Goal: Task Accomplishment & Management: Manage account settings

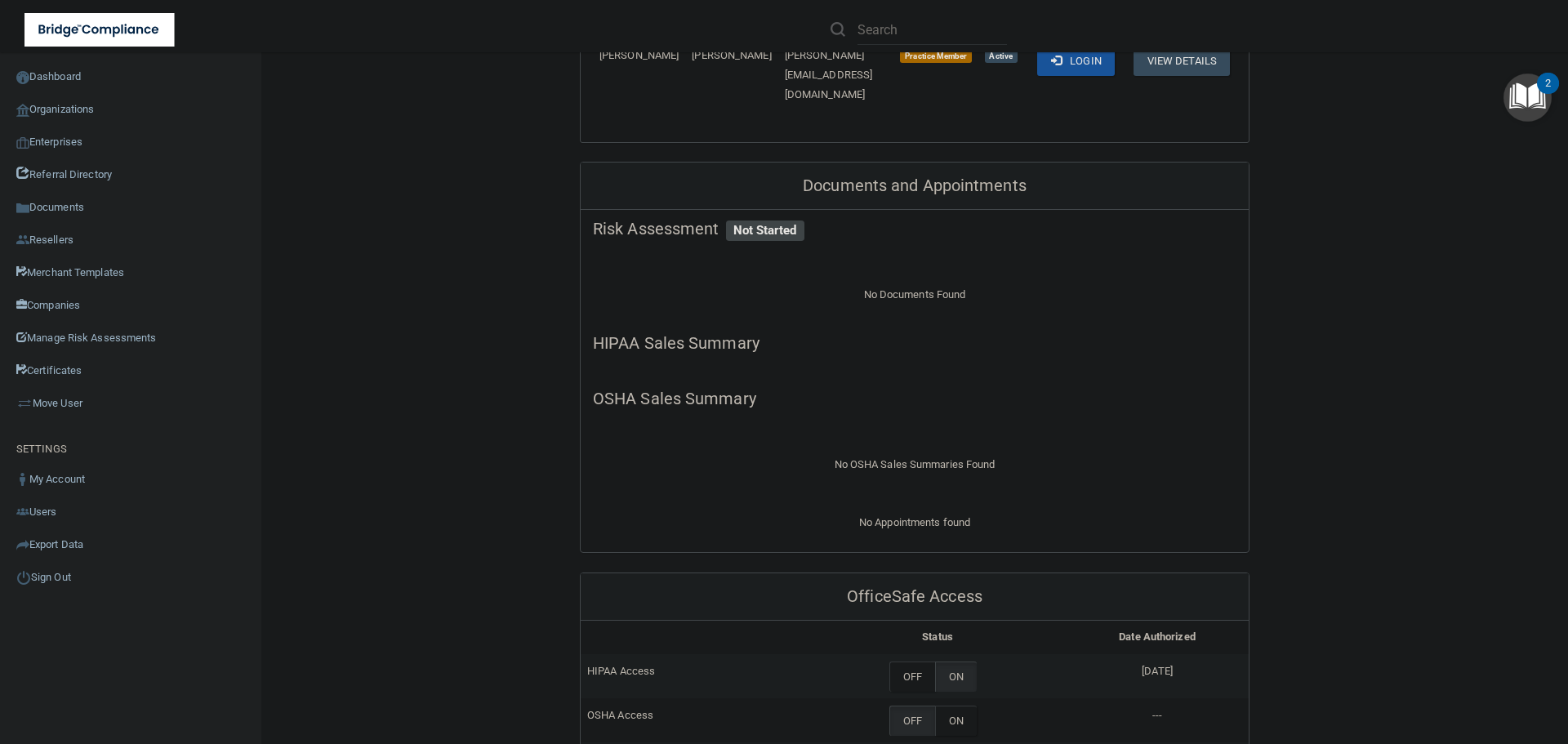
scroll to position [980, 0]
click at [960, 704] on label "ON" at bounding box center [956, 718] width 42 height 30
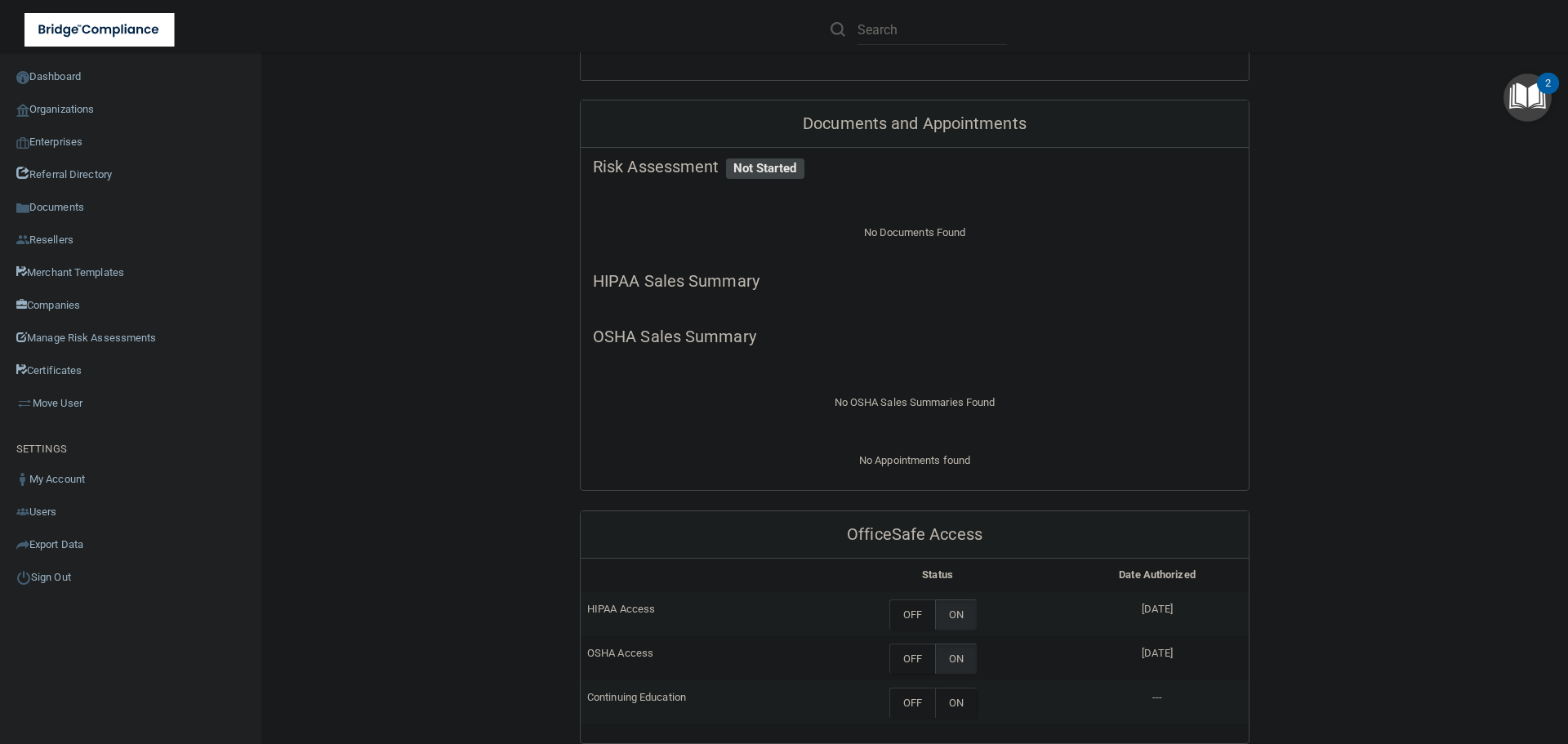
scroll to position [1143, 0]
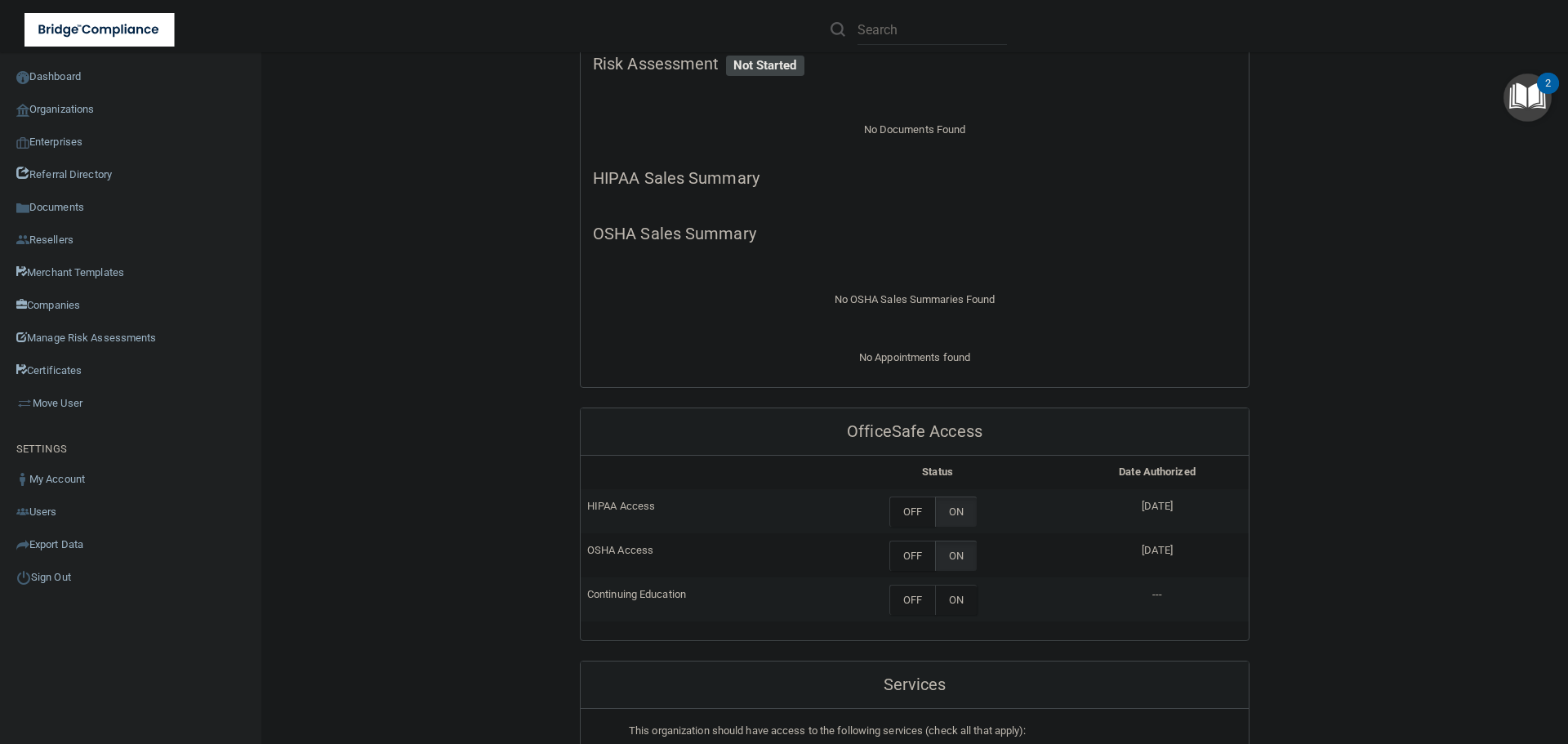
click at [723, 456] on th at bounding box center [695, 472] width 228 height 34
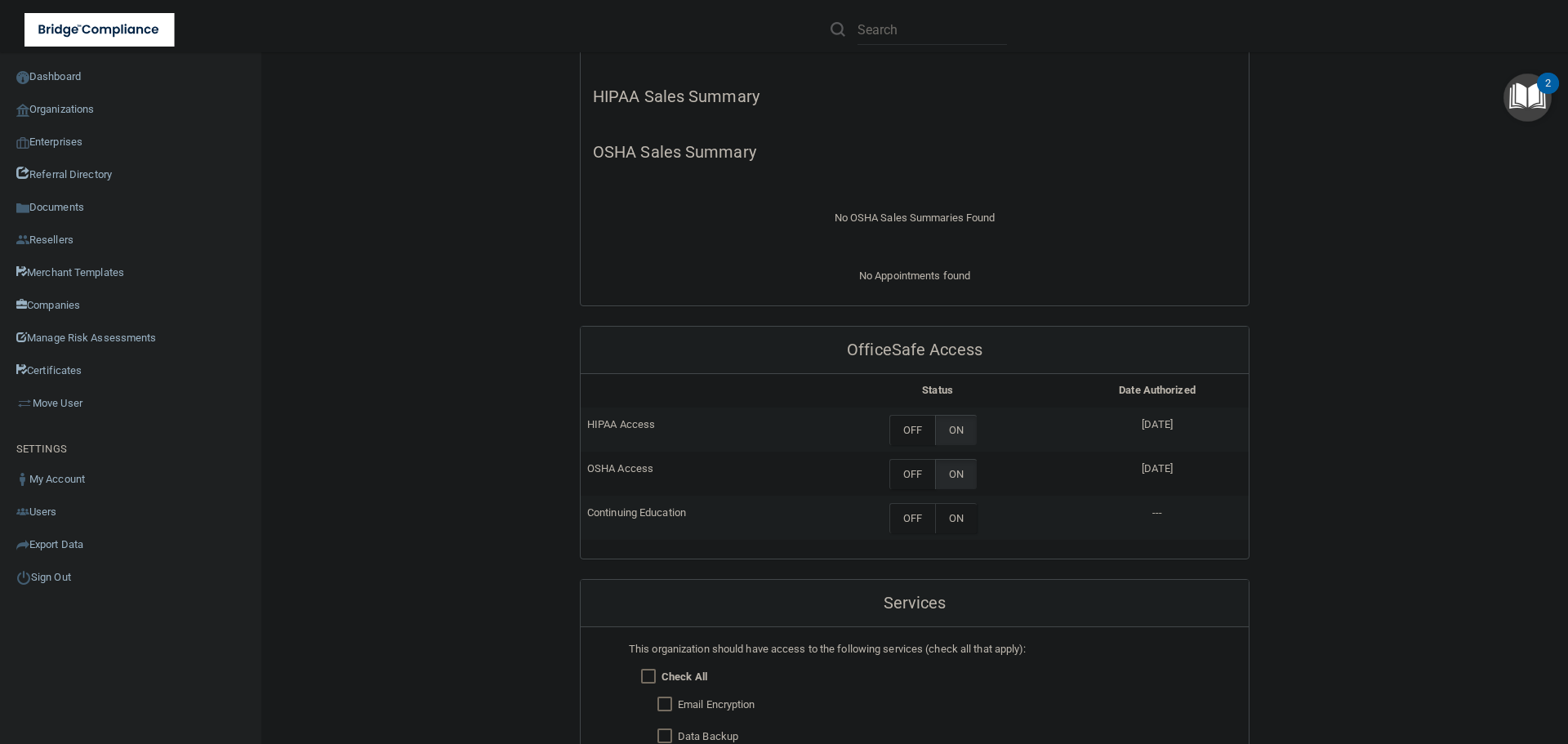
click at [365, 321] on div "Back Enterprise » Organization 68cc1dea0538a60a6e65f18e uuid: 49a49993-60b5-491…" at bounding box center [915, 54] width 1241 height 2420
click at [44, 105] on link "Organizations" at bounding box center [131, 110] width 262 height 33
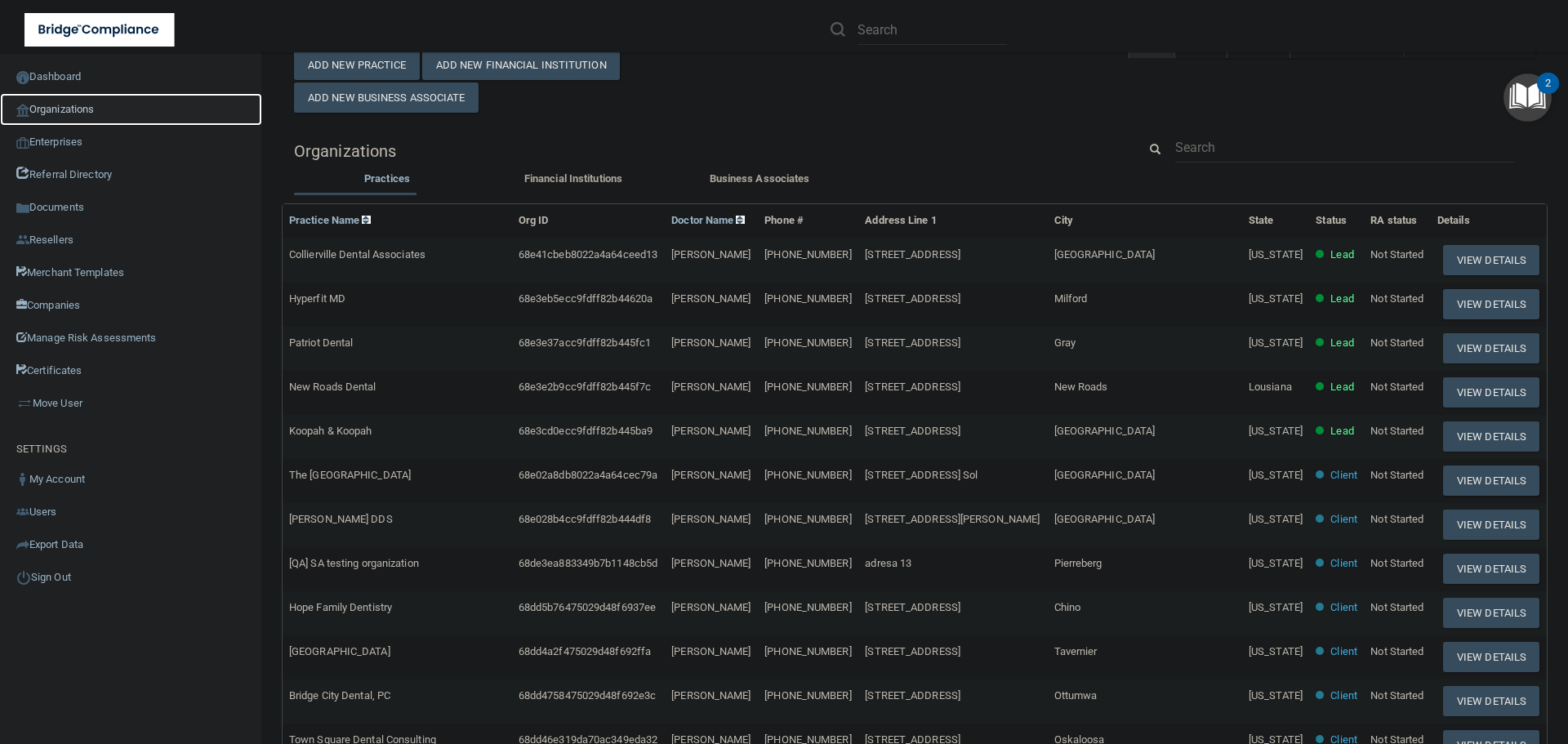
scroll to position [6, 0]
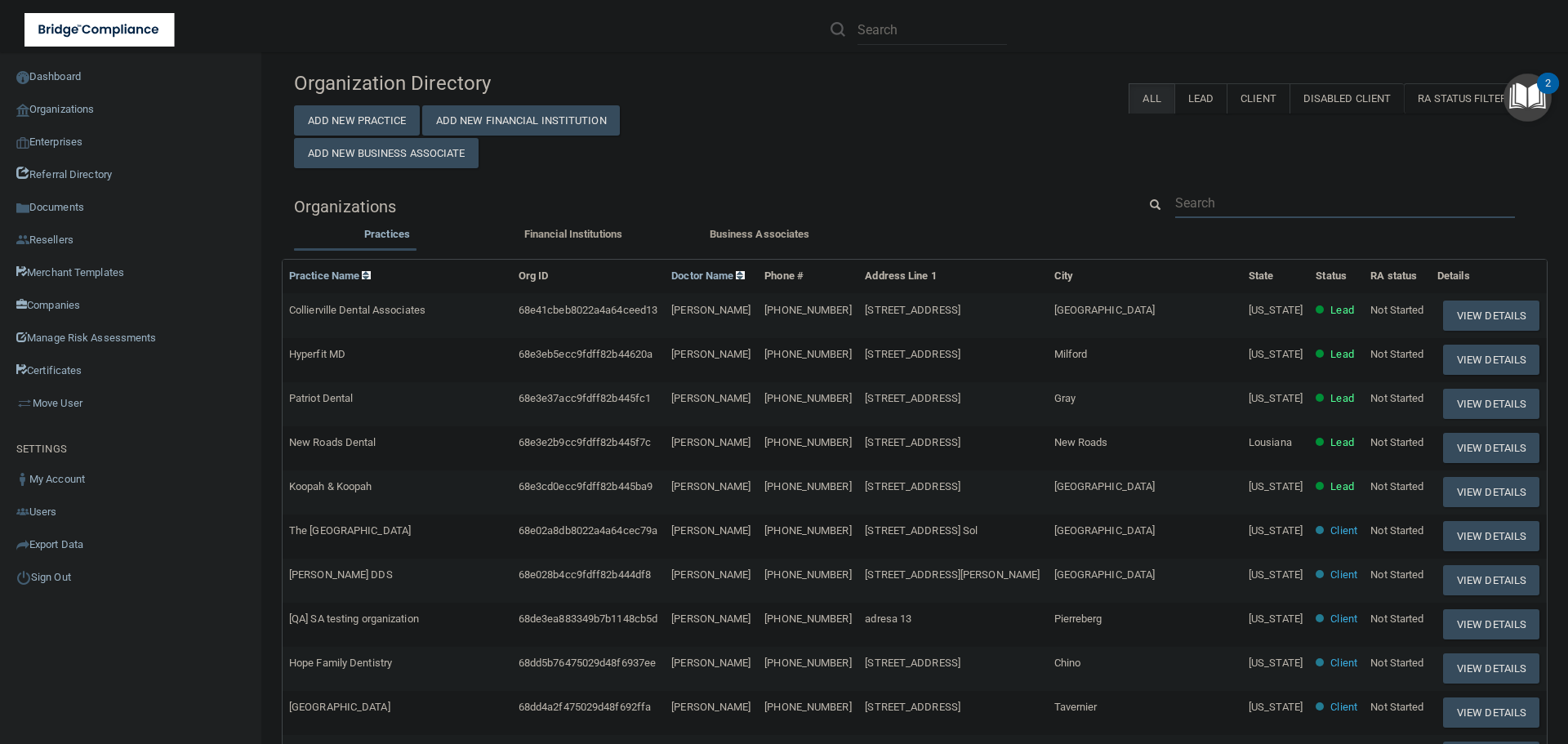
click at [1198, 206] on input "text" at bounding box center [1345, 203] width 339 height 30
paste input "[EMAIL_ADDRESS][PERSON_NAME][DOMAIN_NAME]"
type input "[EMAIL_ADDRESS][PERSON_NAME][DOMAIN_NAME]"
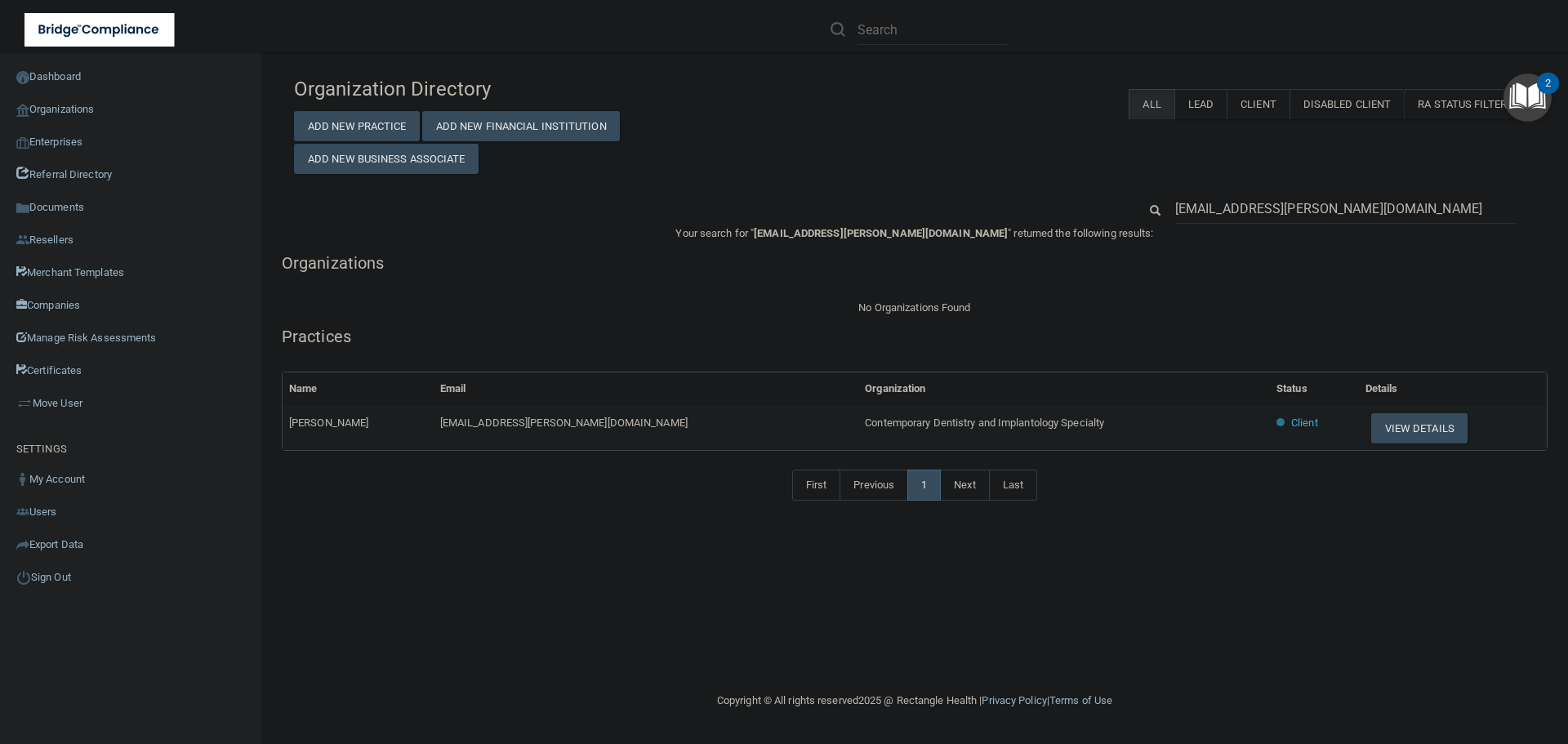
click at [865, 419] on span "Contemporary Dentistry and Implantology Specialty" at bounding box center [985, 422] width 239 height 12
copy tr "Contemporary Dentistry and Implantology Specialty"
click at [1383, 423] on button "View Details" at bounding box center [1419, 428] width 96 height 30
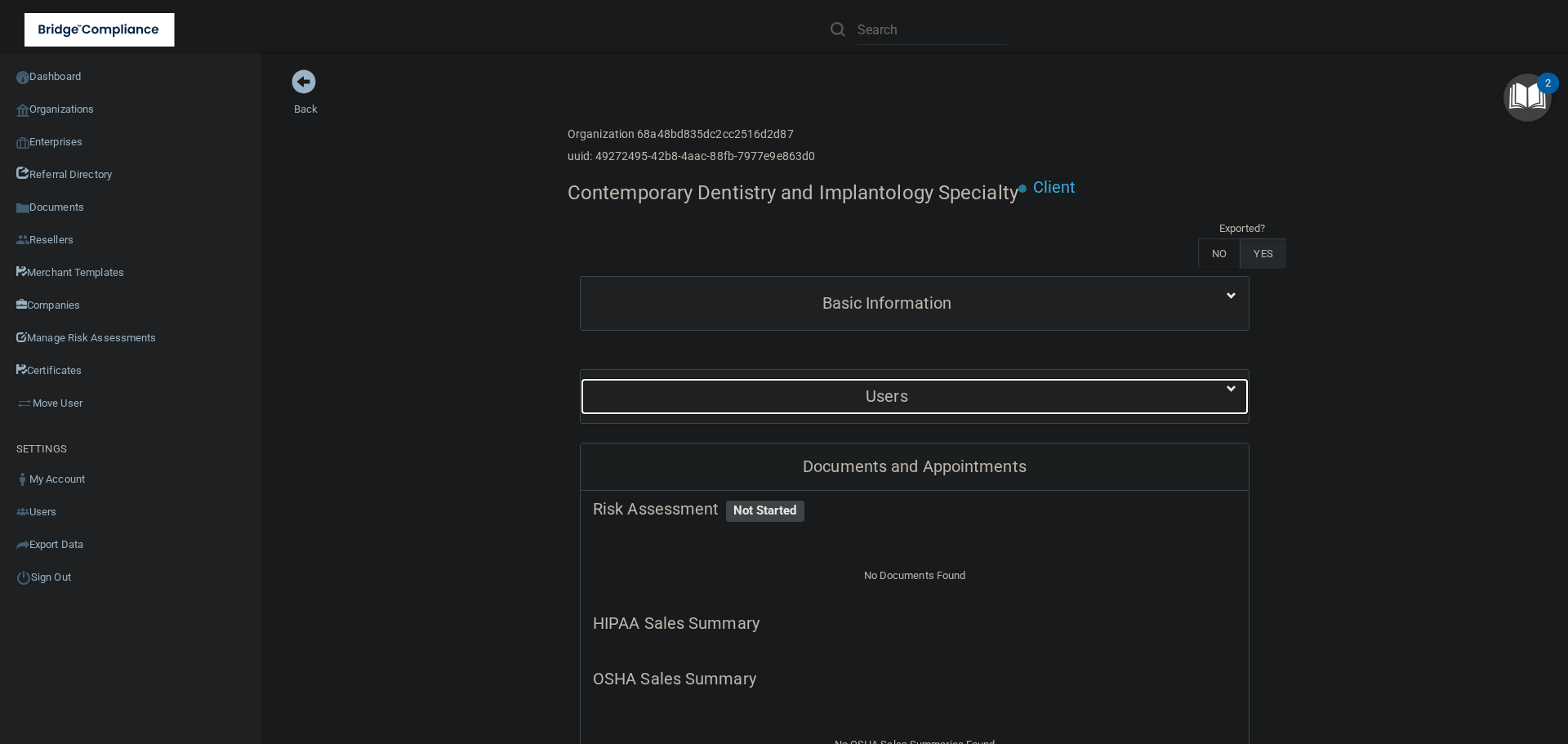
click at [873, 395] on h5 "Users" at bounding box center [887, 396] width 588 height 18
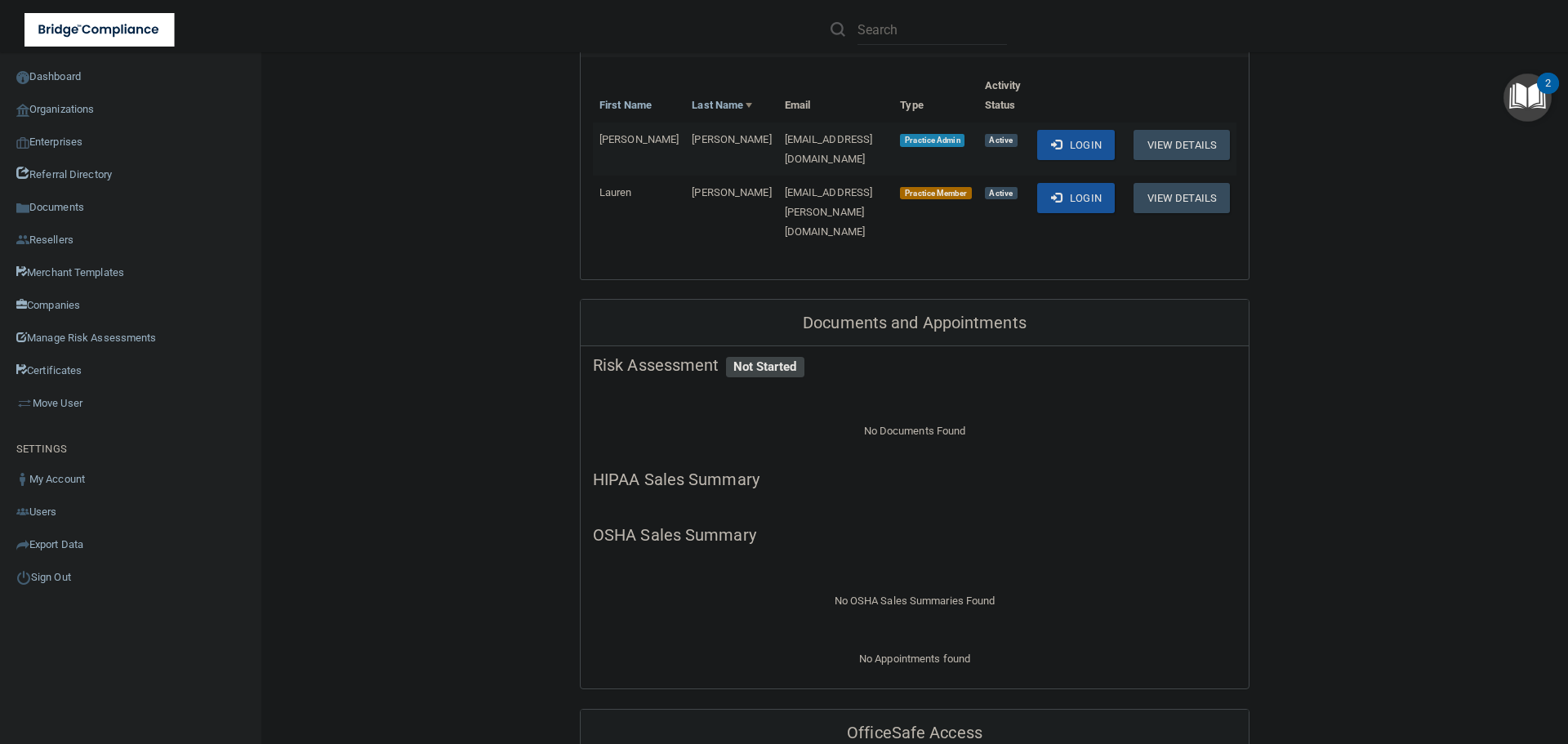
scroll to position [326, 0]
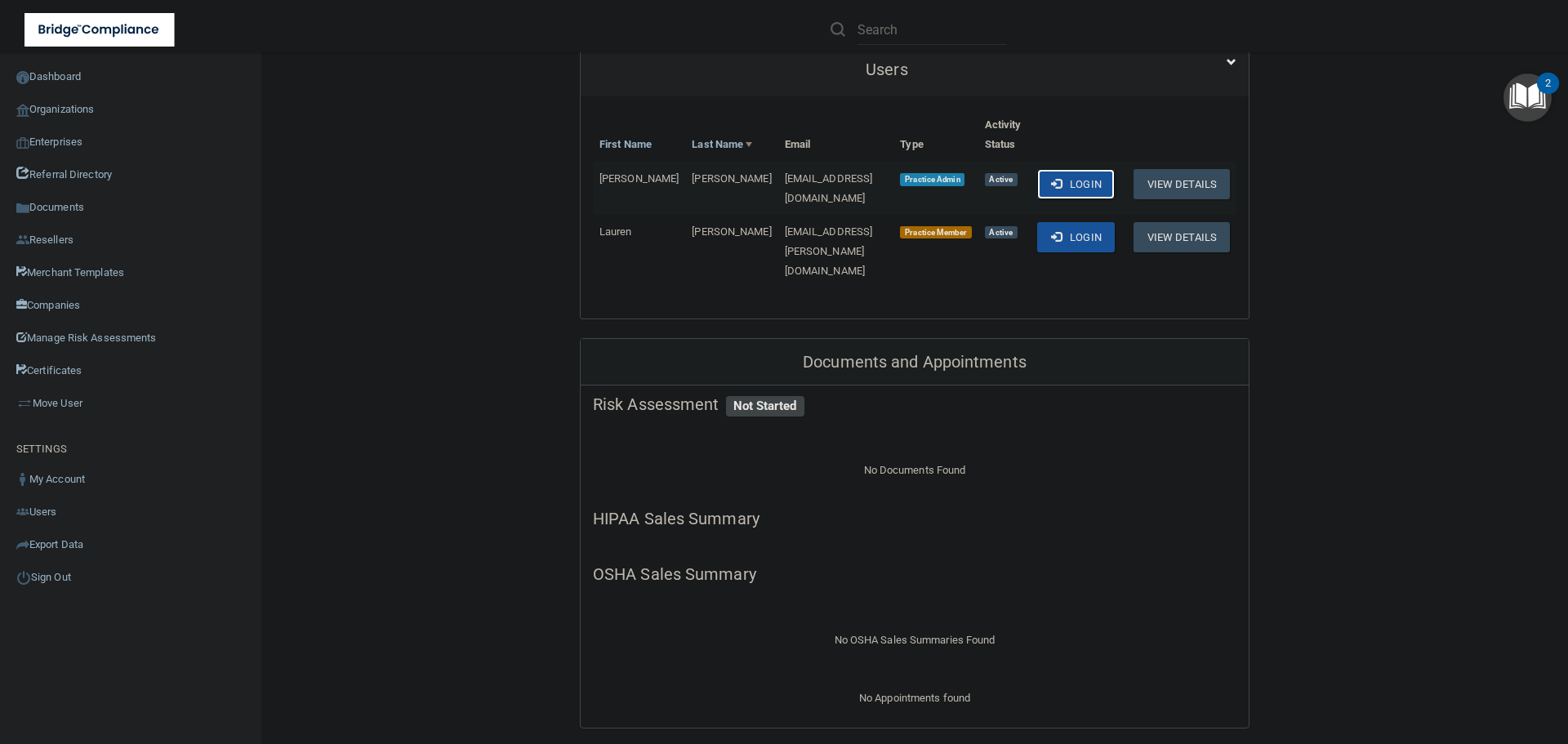
click at [1071, 194] on button "Login" at bounding box center [1076, 184] width 77 height 30
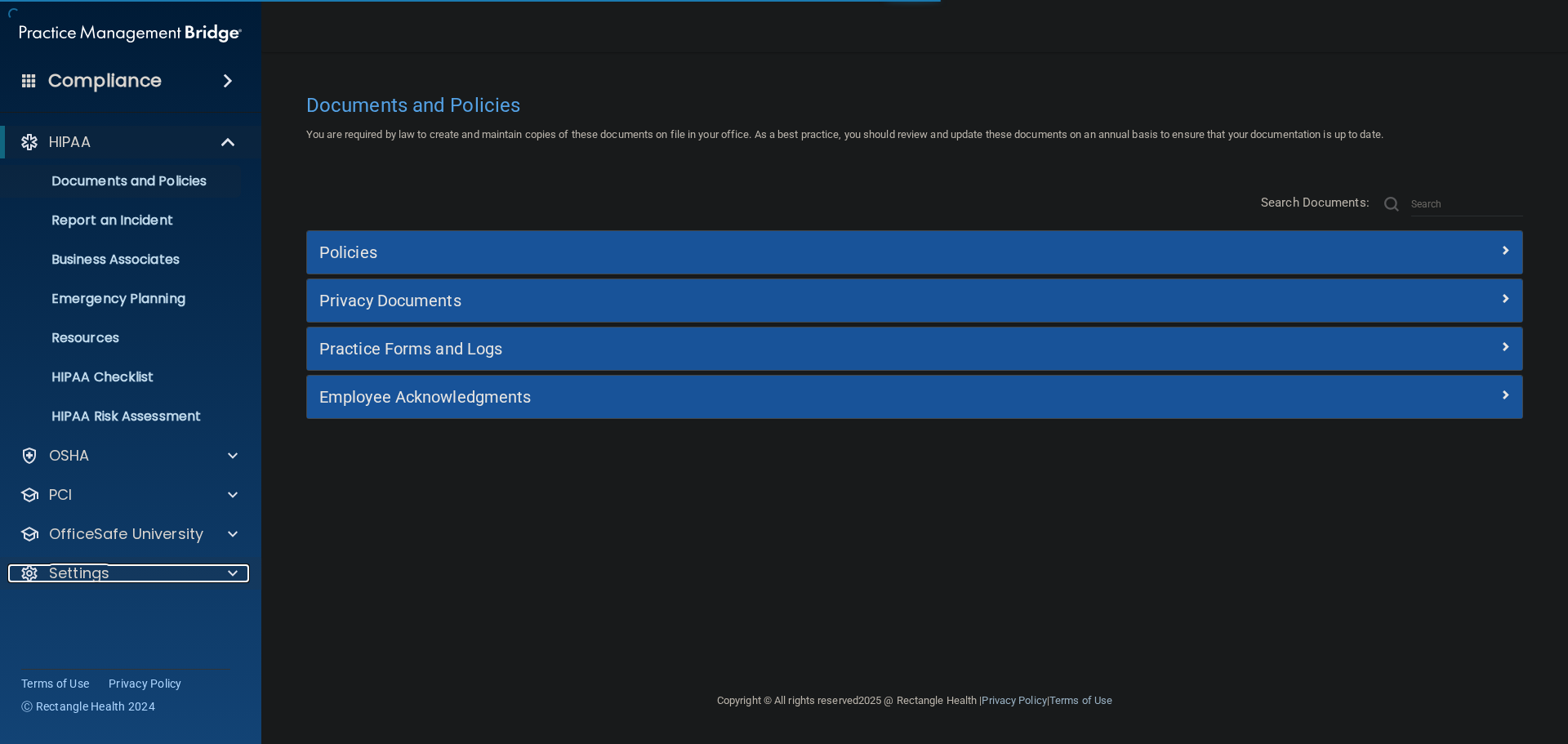
click at [176, 578] on div "Settings" at bounding box center [108, 573] width 202 height 20
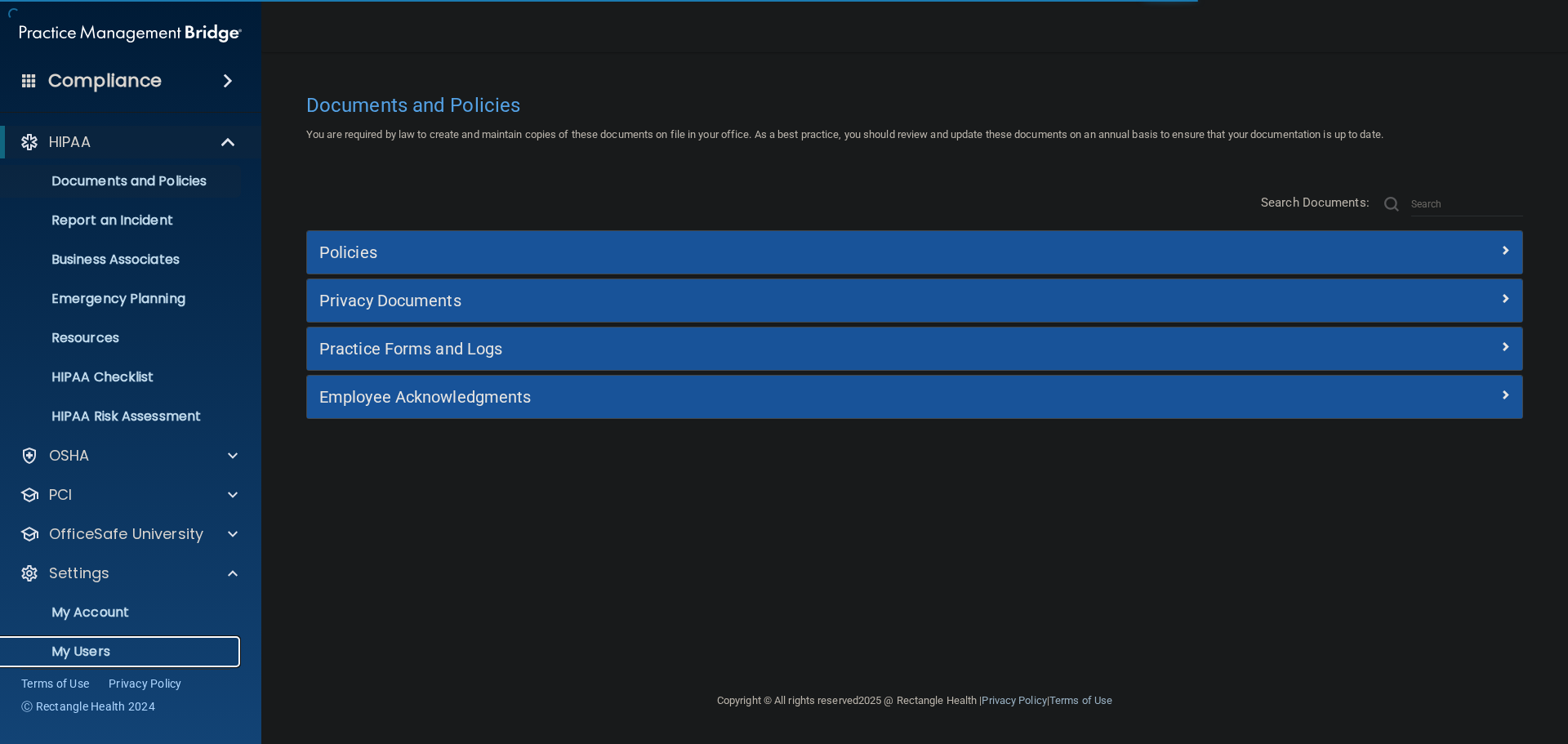
click at [115, 644] on p "My Users" at bounding box center [122, 652] width 223 height 16
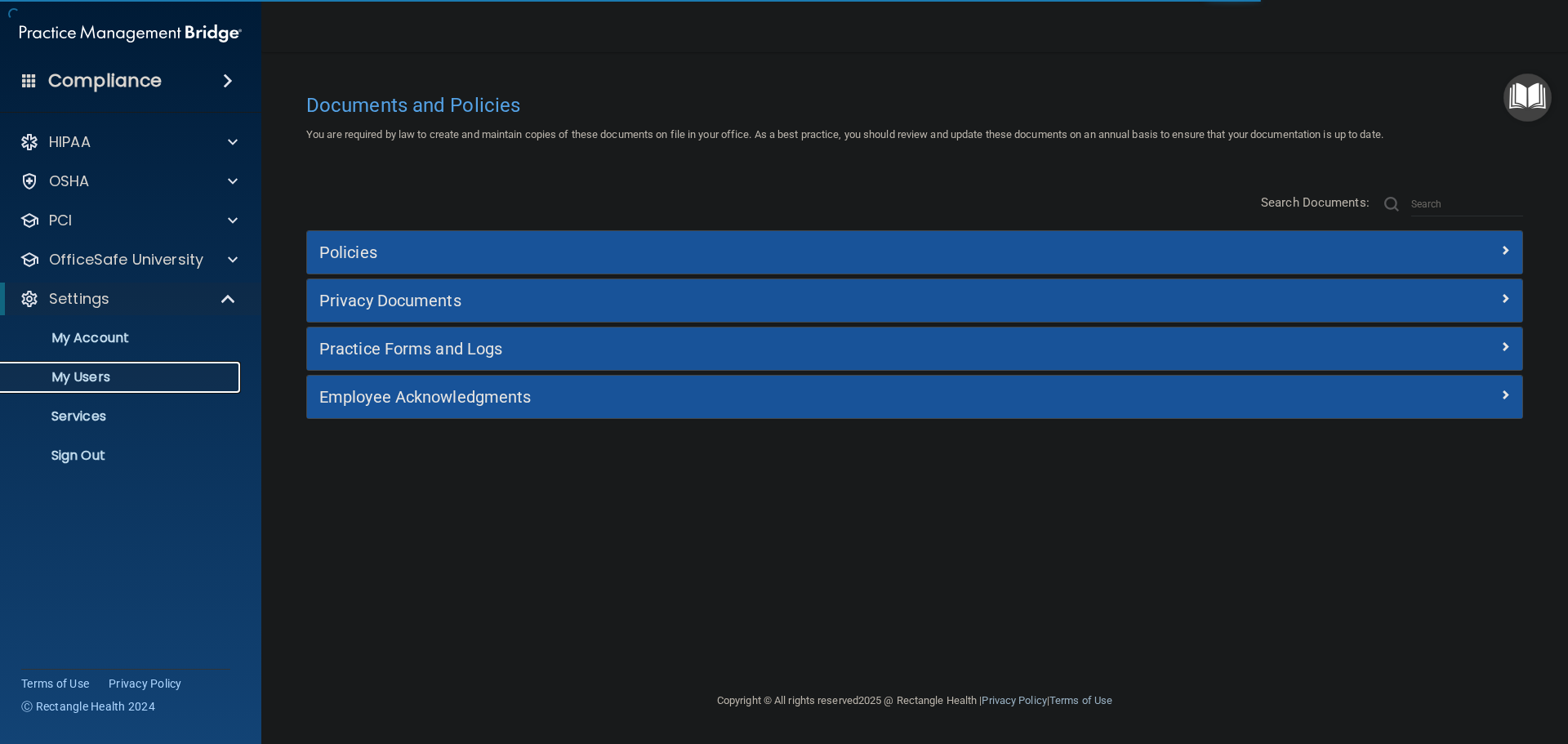
select select "20"
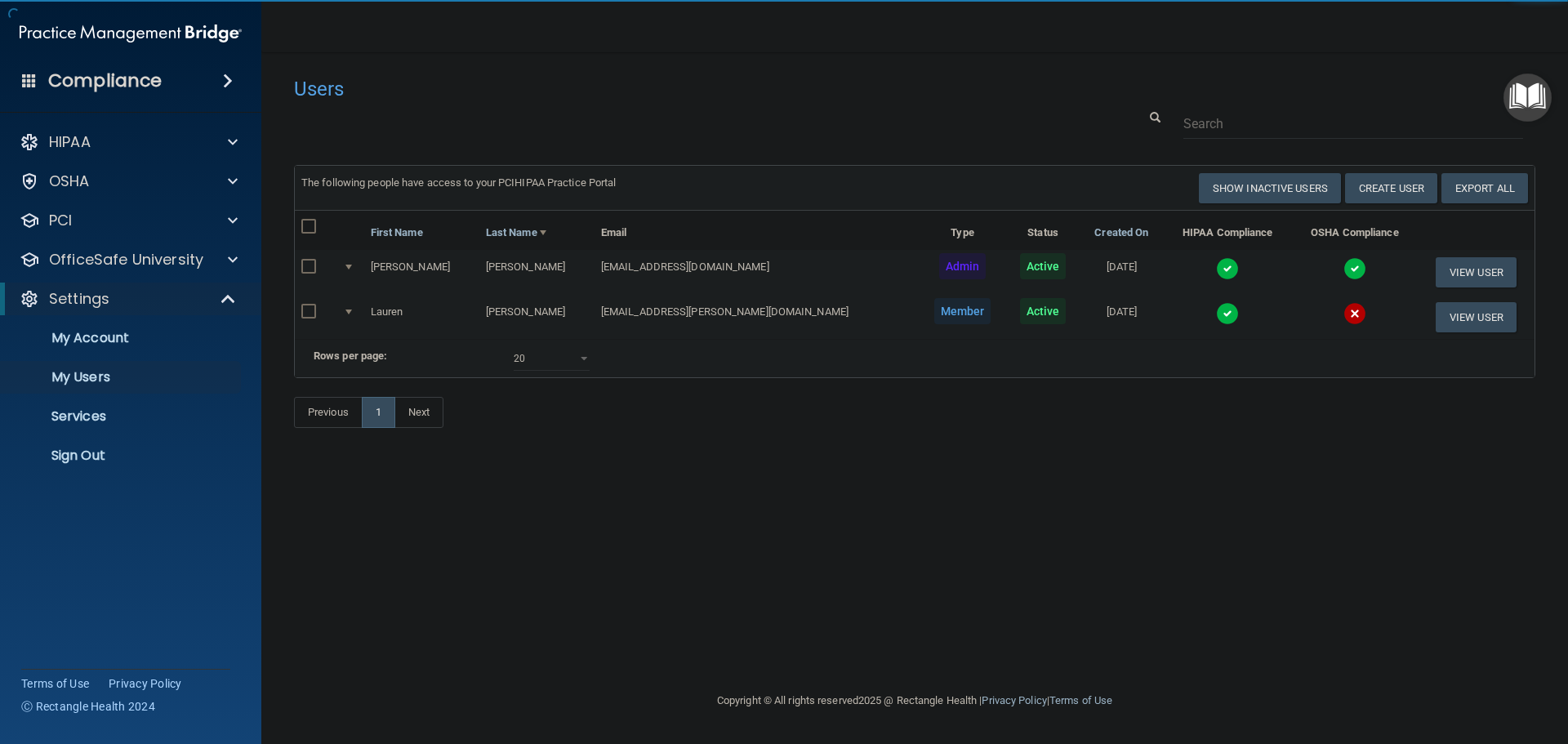
click at [1216, 307] on img at bounding box center [1228, 314] width 23 height 23
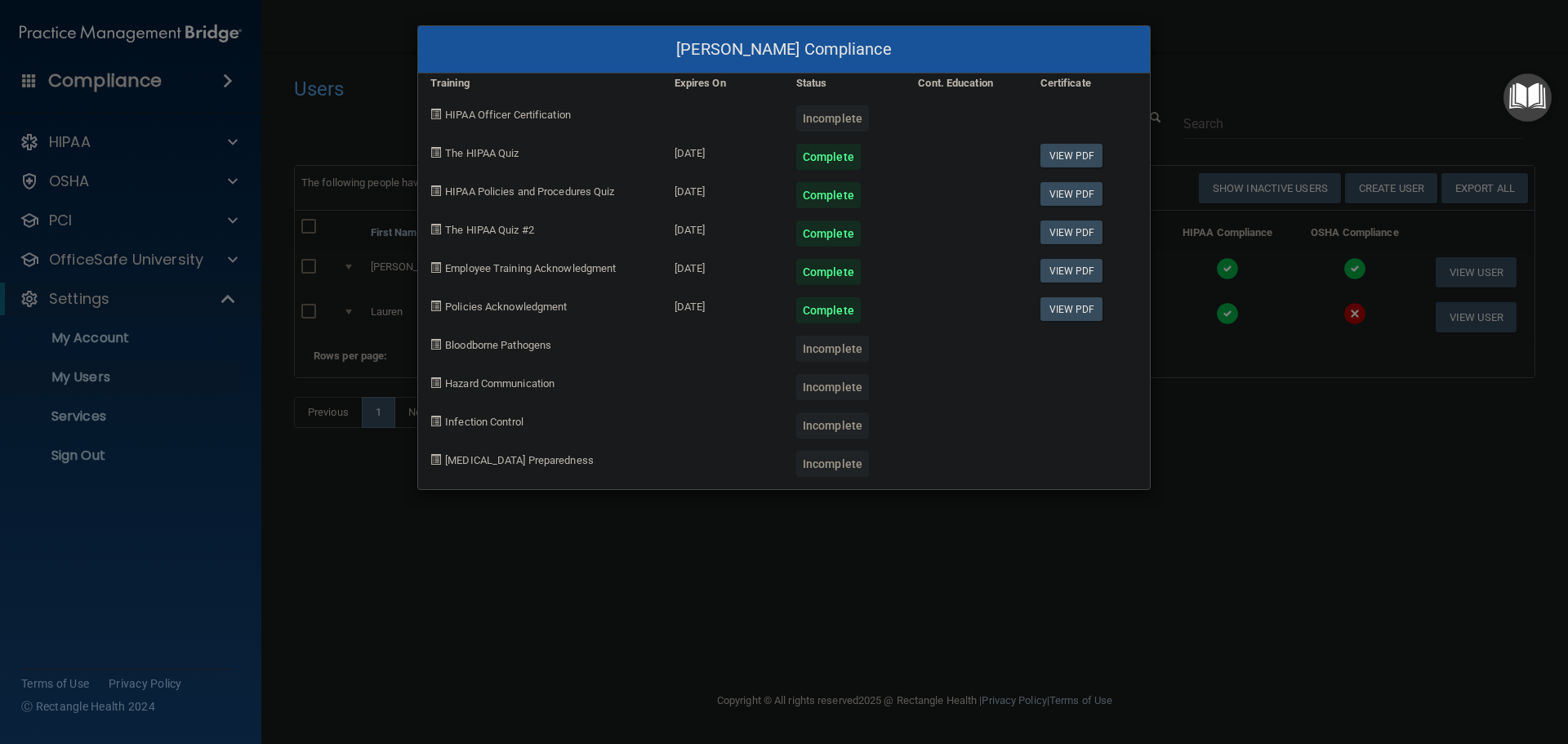
click at [1172, 530] on div "[PERSON_NAME] Compliance Training Expires On Status Cont. Education Certificate…" at bounding box center [784, 372] width 1568 height 744
